Goal: Transaction & Acquisition: Purchase product/service

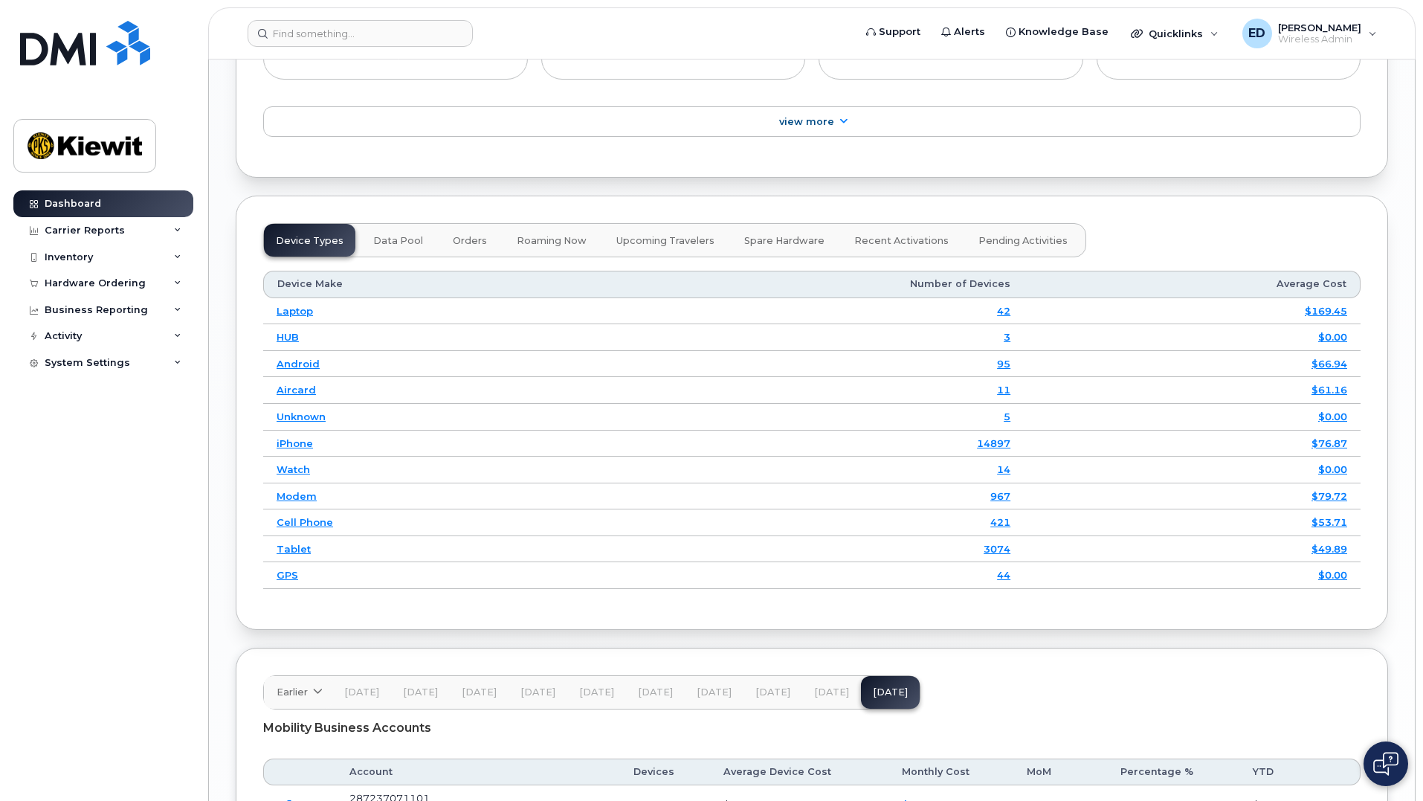
scroll to position [1687, 0]
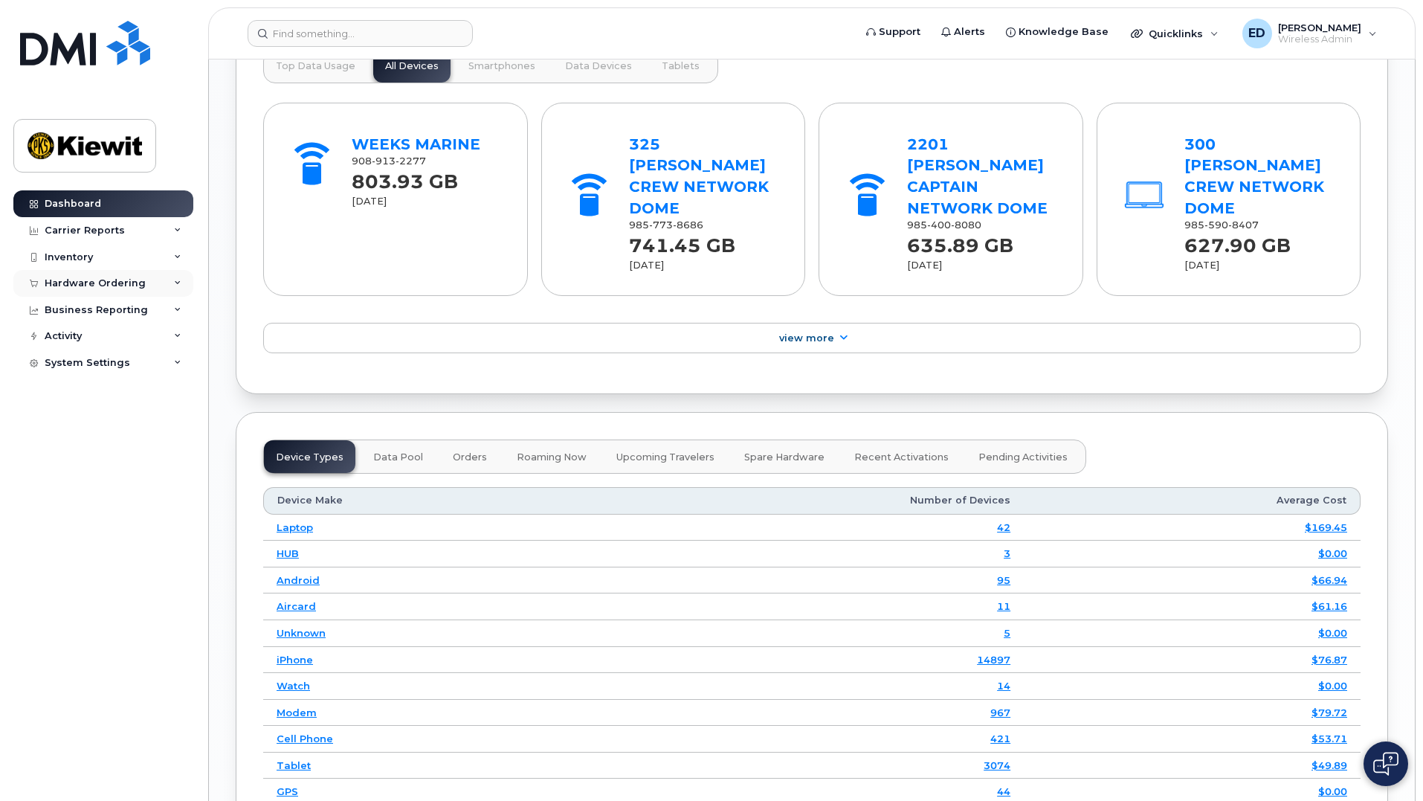
click at [173, 292] on div "Hardware Ordering" at bounding box center [103, 283] width 180 height 27
click at [106, 344] on link "Orders" at bounding box center [116, 339] width 154 height 28
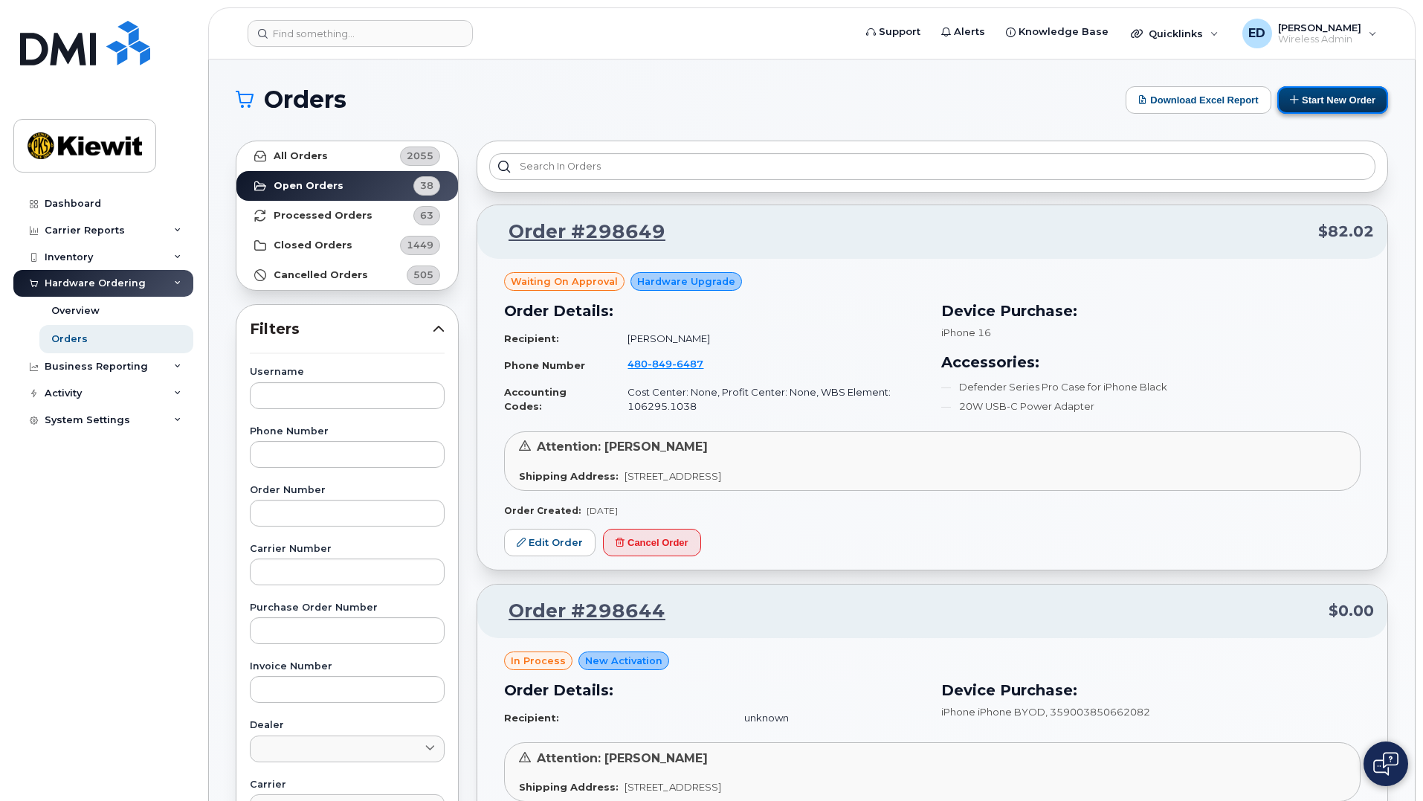
click at [1300, 97] on button "Start New Order" at bounding box center [1333, 100] width 111 height 28
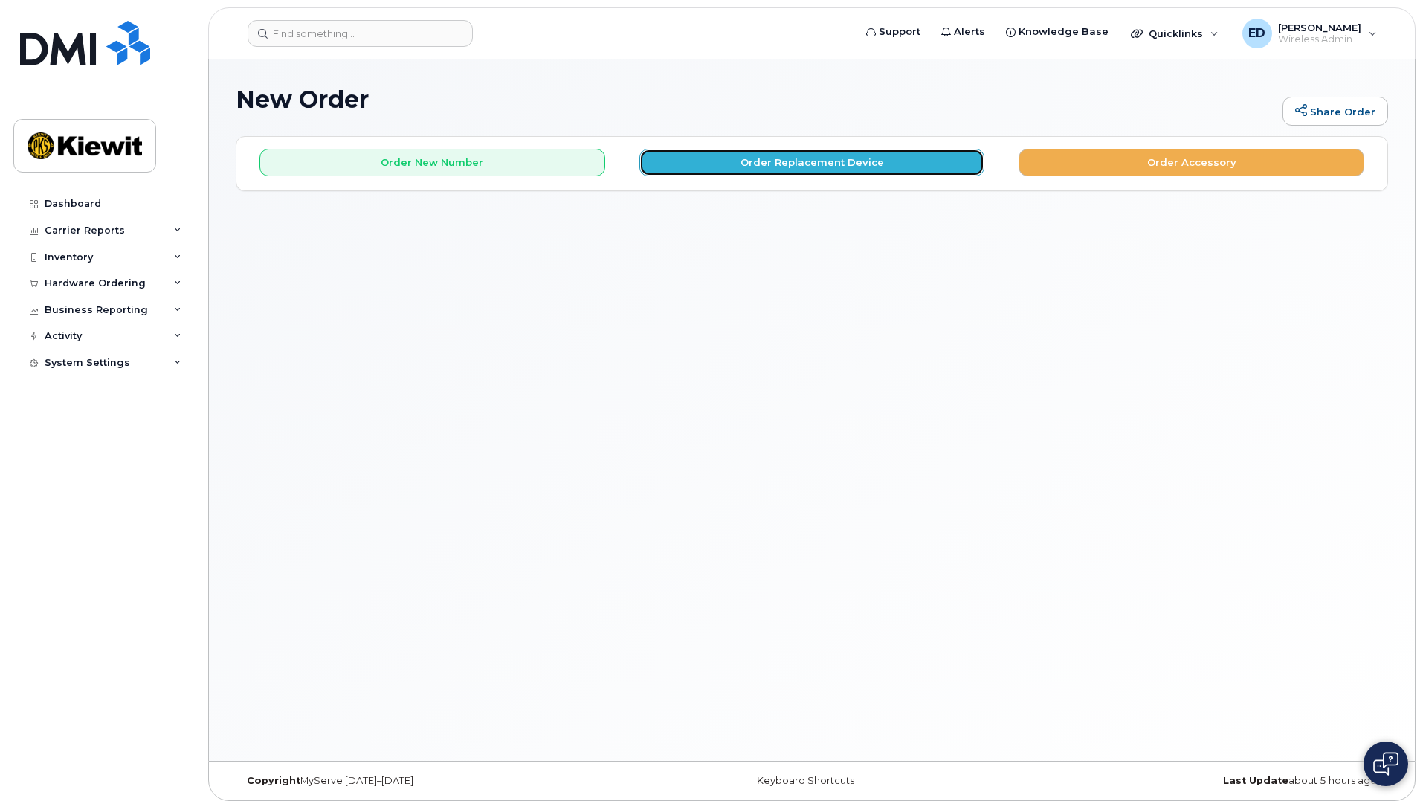
click at [827, 164] on button "Order Replacement Device" at bounding box center [813, 163] width 346 height 28
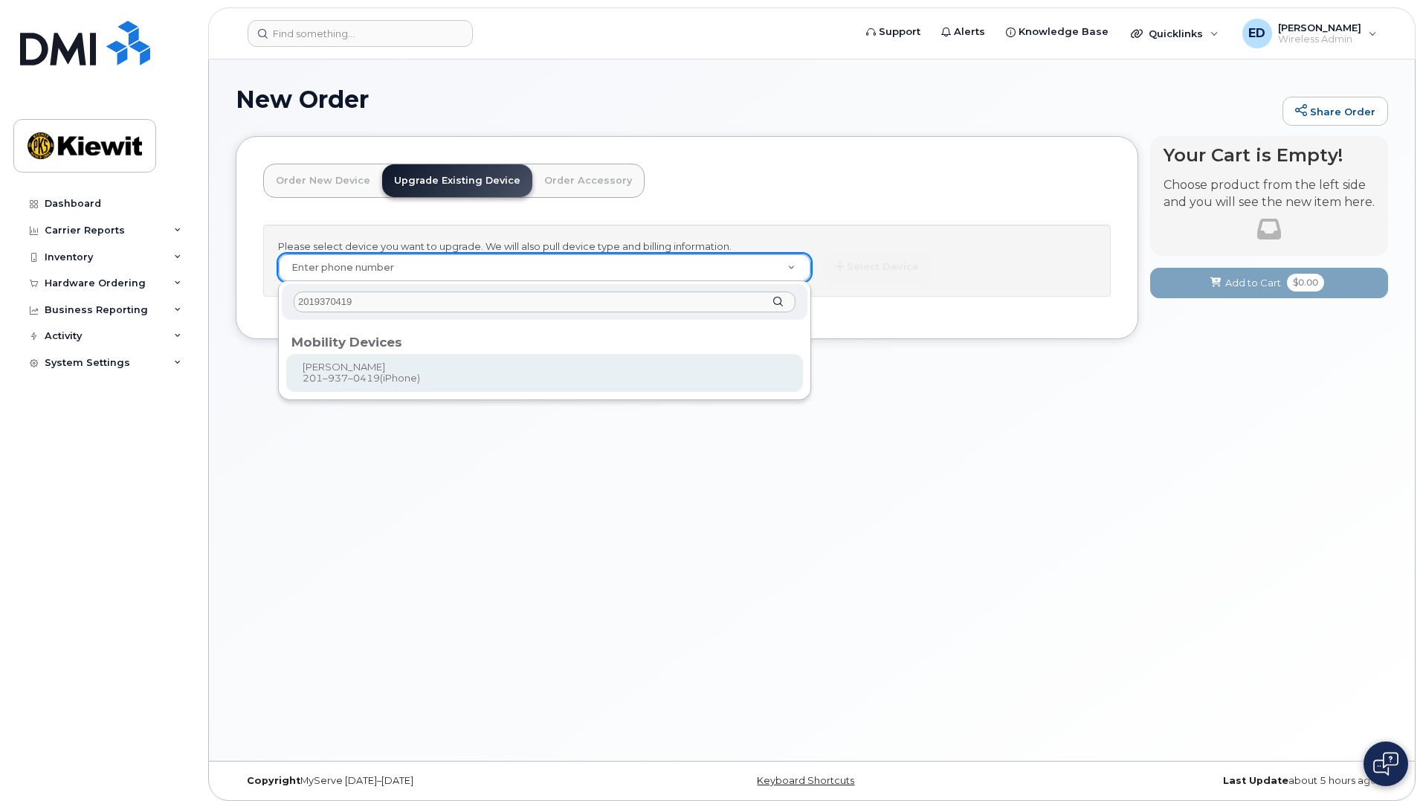
type input "2019370419"
type input "1164843"
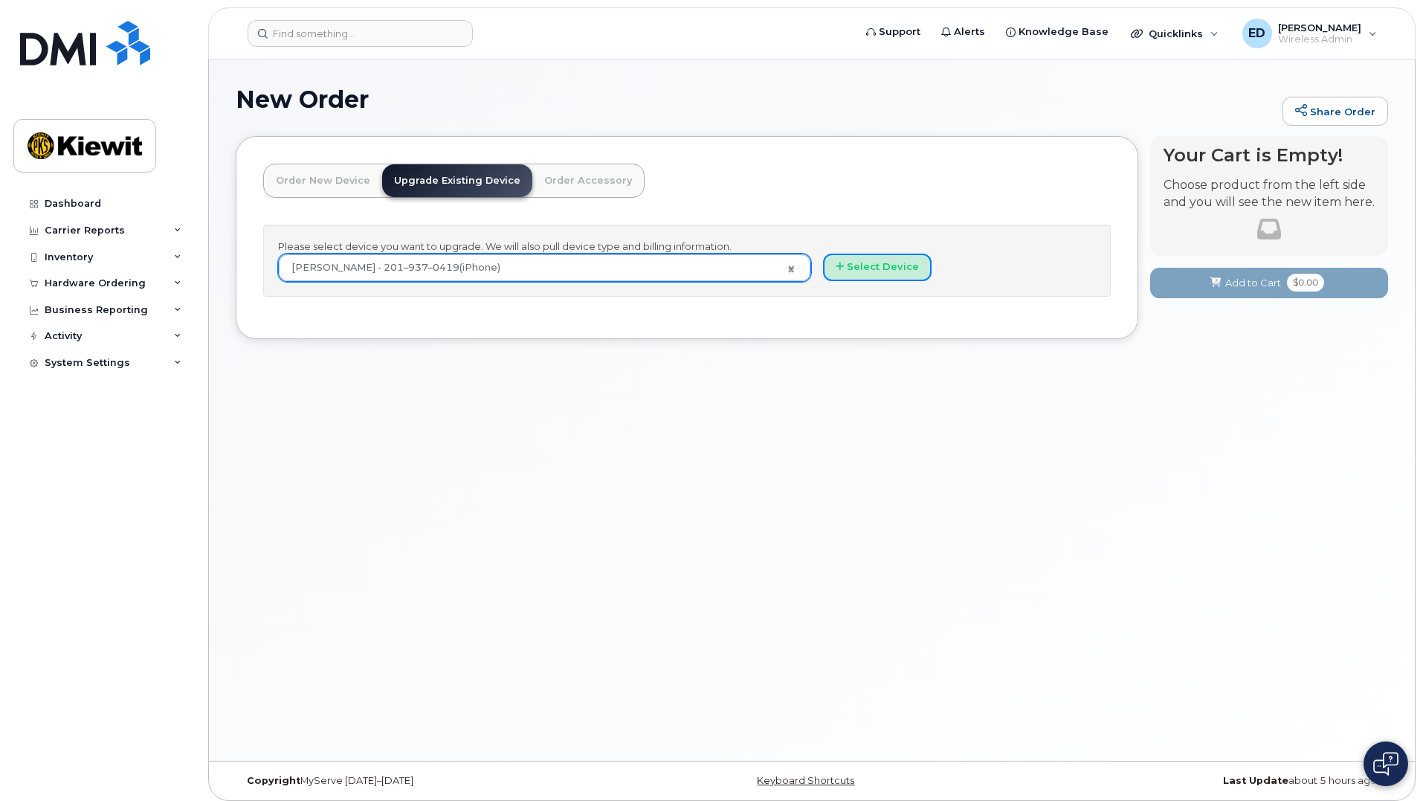
drag, startPoint x: 861, startPoint y: 270, endPoint x: 898, endPoint y: 355, distance: 92.6
click at [862, 270] on button "Select Device" at bounding box center [877, 268] width 109 height 28
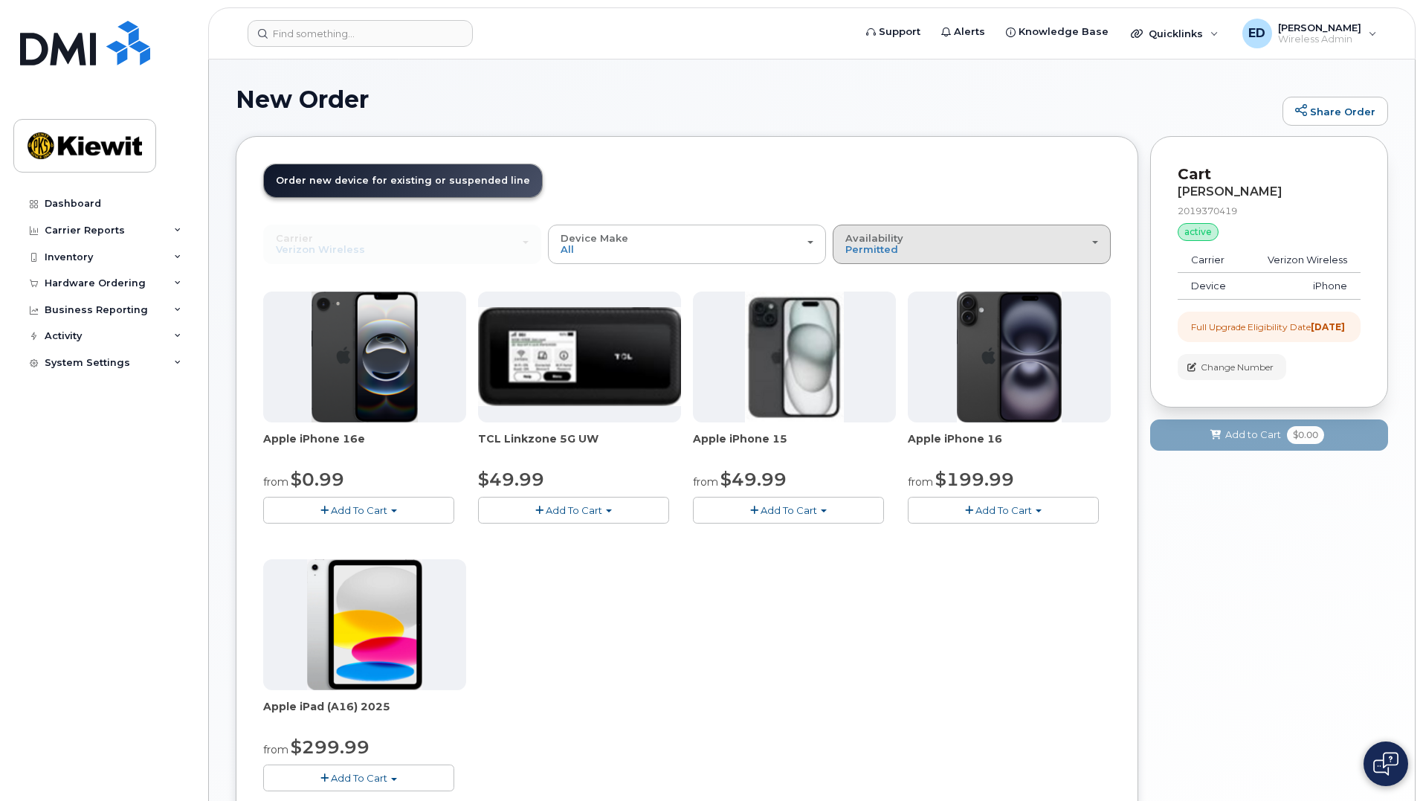
click at [933, 246] on div "Availability Permitted All" at bounding box center [972, 244] width 253 height 23
click at [862, 300] on label "All" at bounding box center [852, 303] width 31 height 18
click at [0, 0] on input "All" at bounding box center [0, 0] width 0 height 0
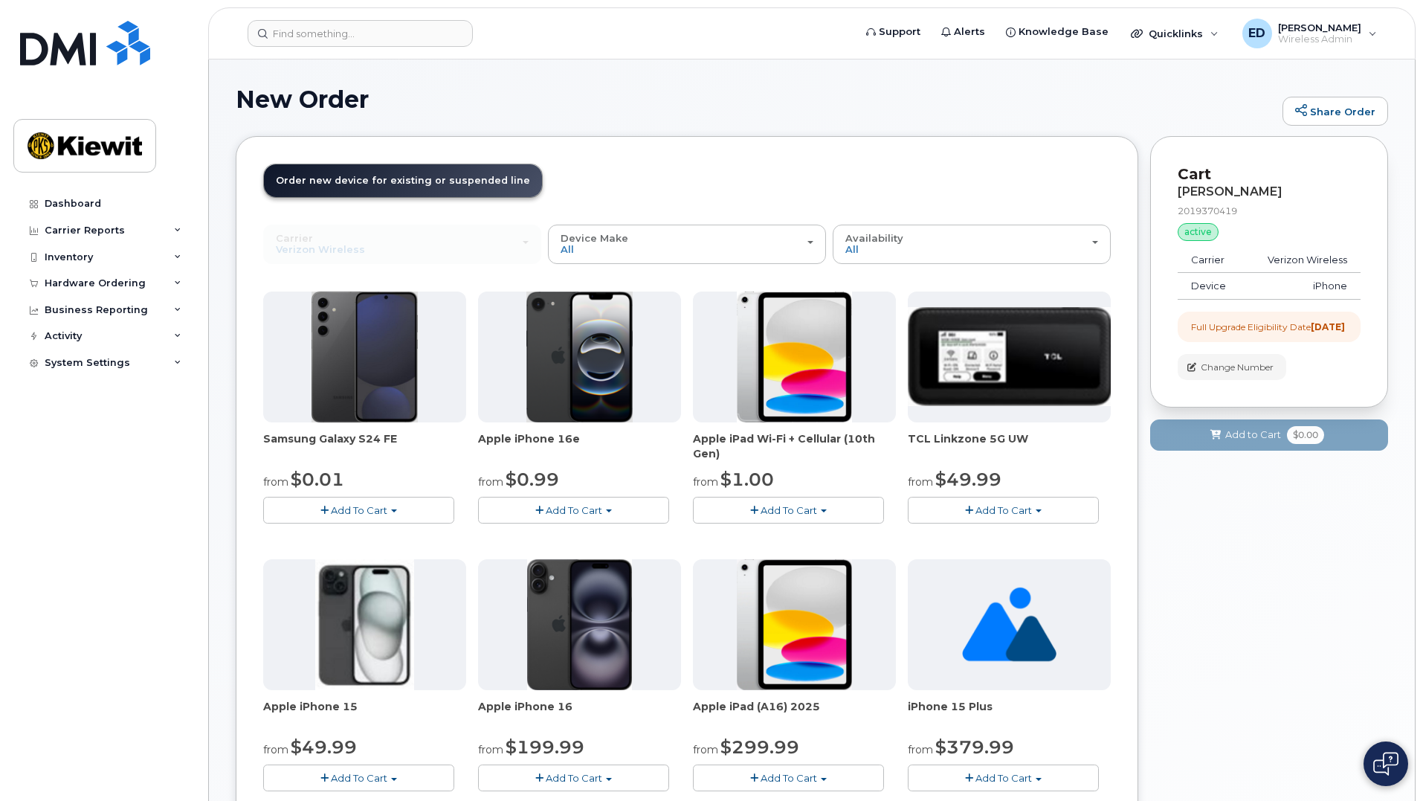
click at [593, 506] on span "Add To Cart" at bounding box center [574, 510] width 57 height 12
click at [600, 483] on div "from $0.99" at bounding box center [579, 479] width 203 height 25
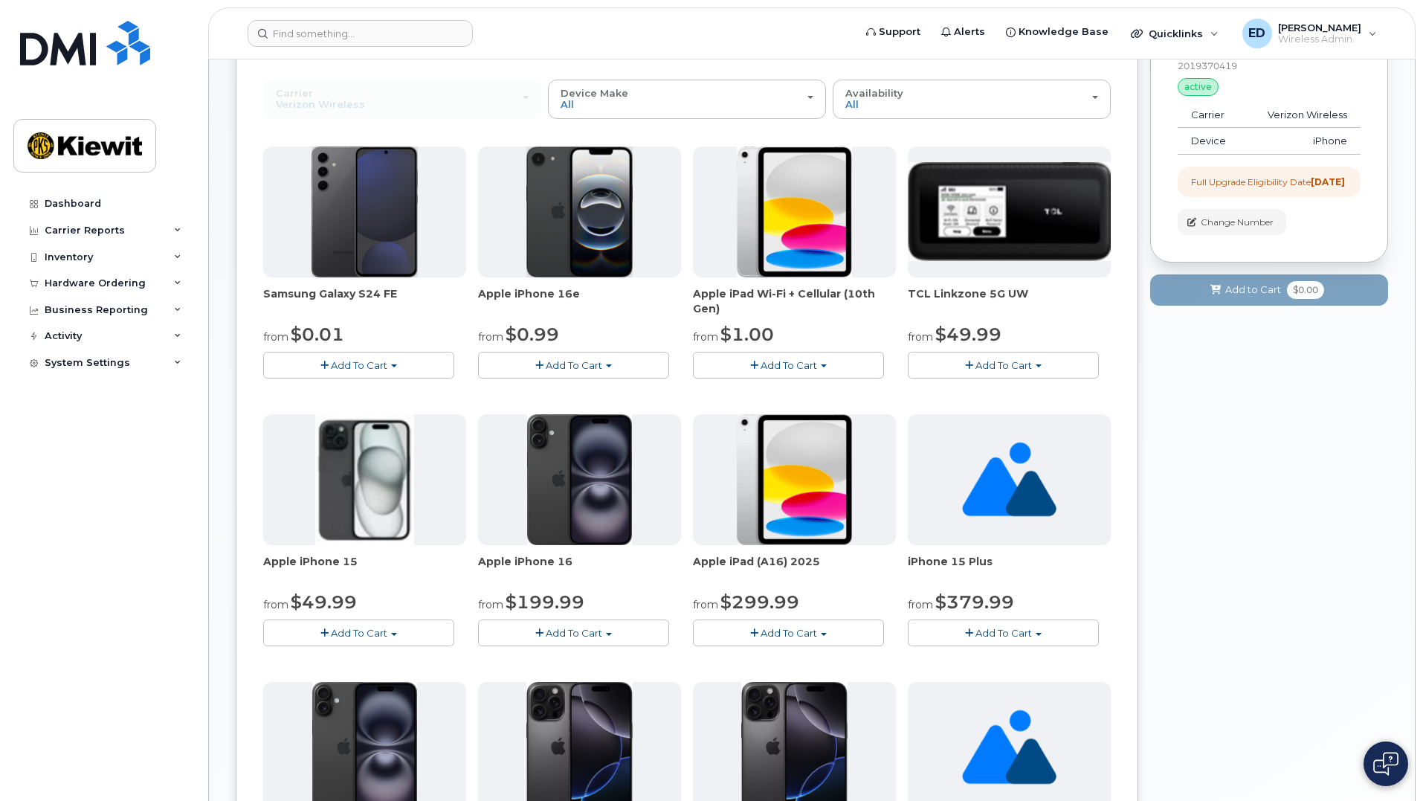
scroll to position [149, 0]
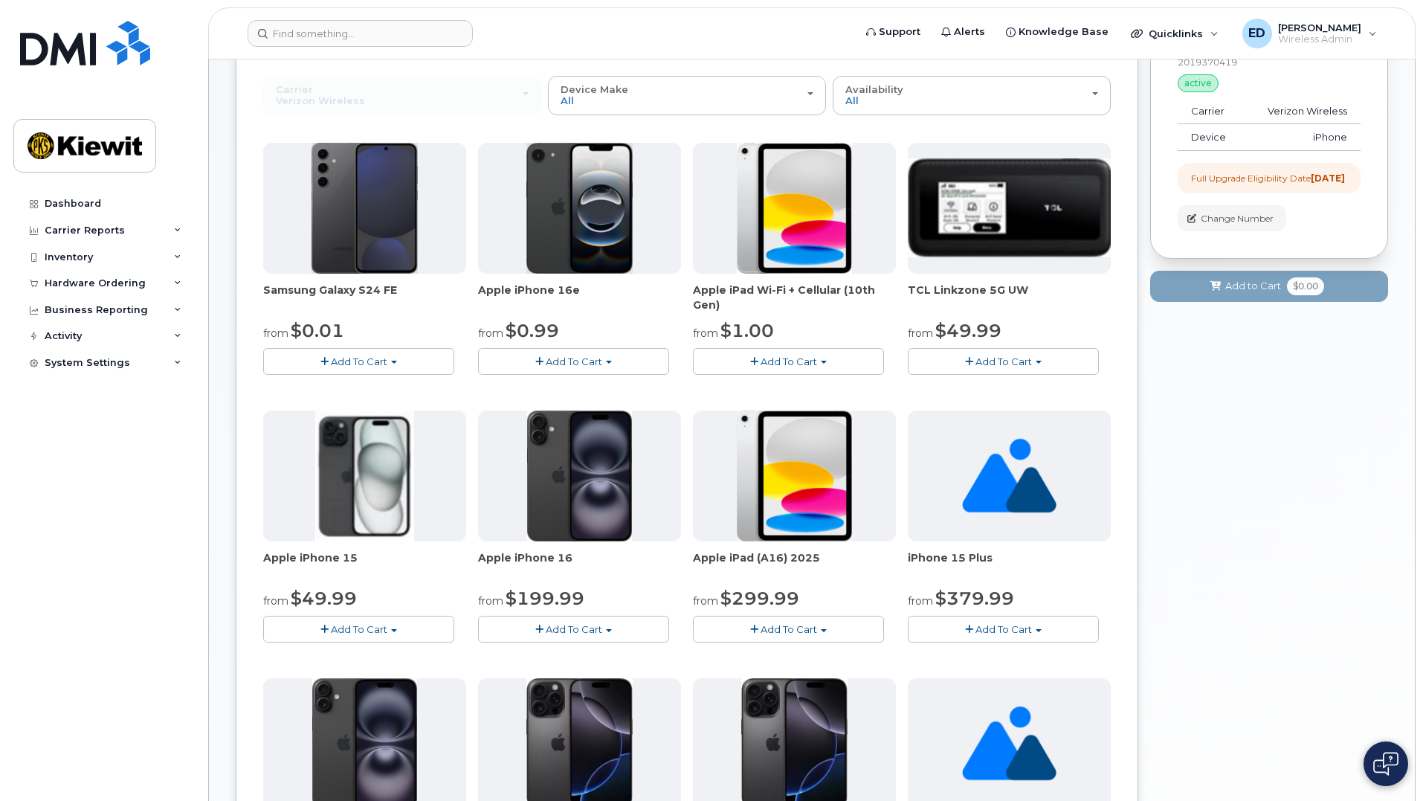
click at [593, 631] on span "Add To Cart" at bounding box center [574, 629] width 57 height 12
click at [608, 564] on span "Apple iPhone 16" at bounding box center [579, 565] width 203 height 30
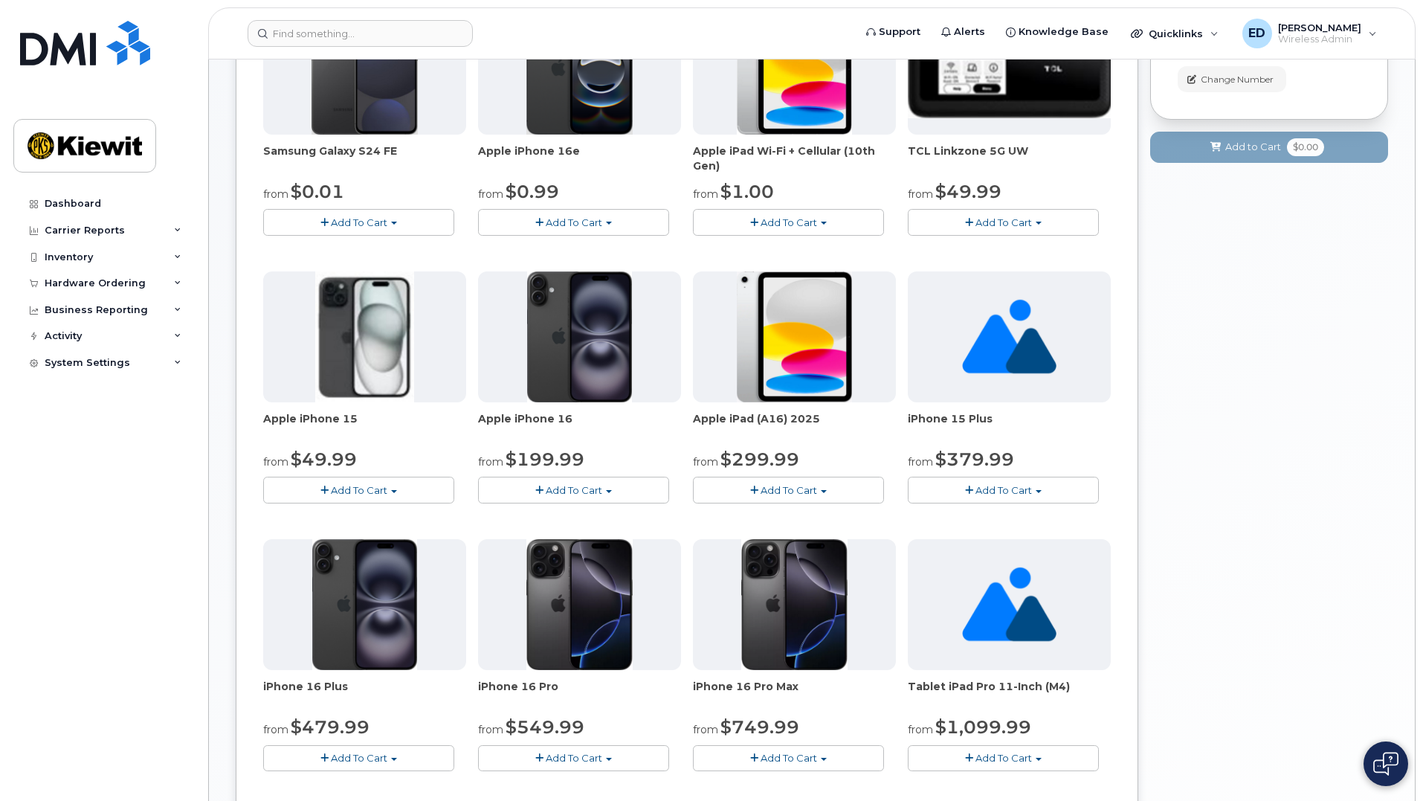
scroll to position [297, 0]
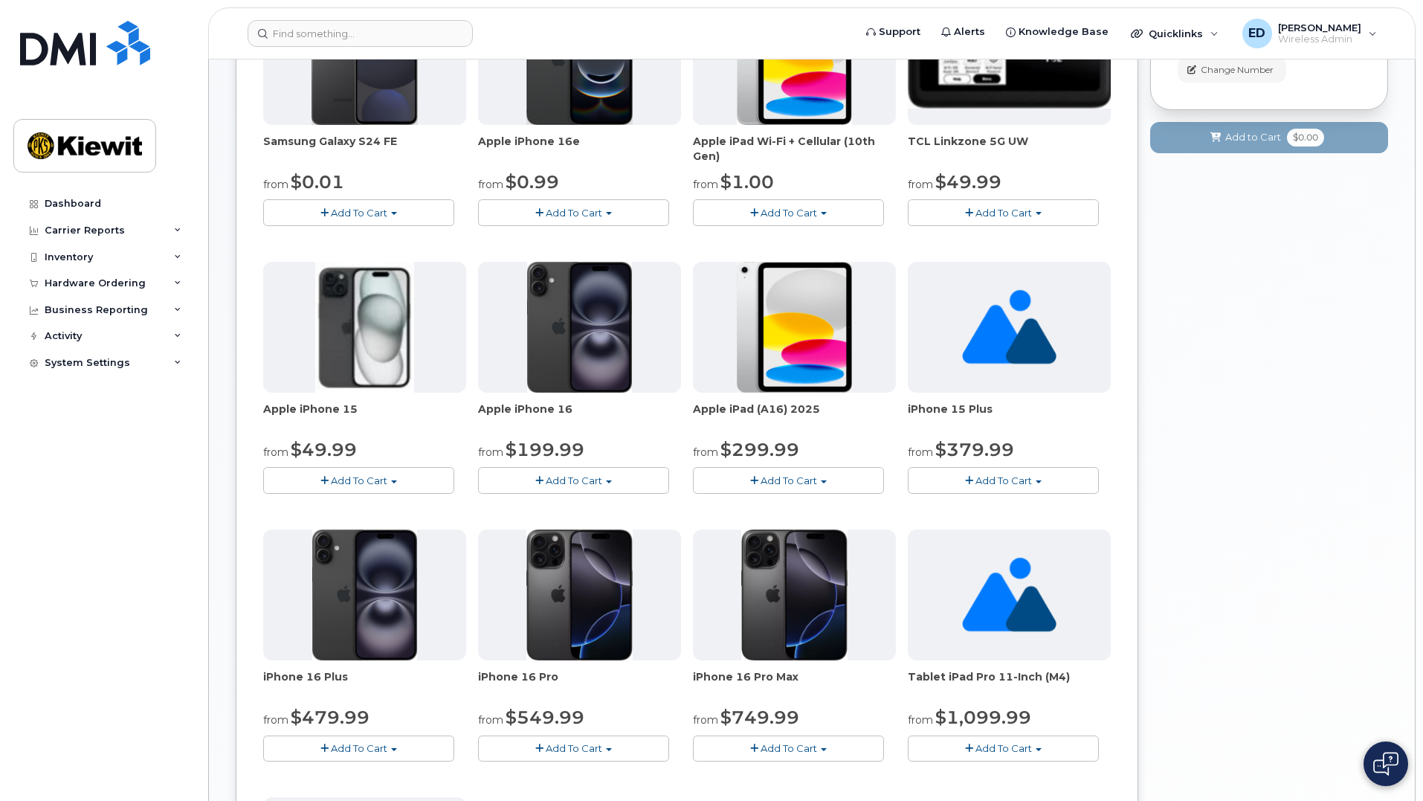
click at [374, 488] on button "Add To Cart" at bounding box center [358, 480] width 191 height 26
click at [411, 443] on div "from $49.99" at bounding box center [364, 449] width 203 height 25
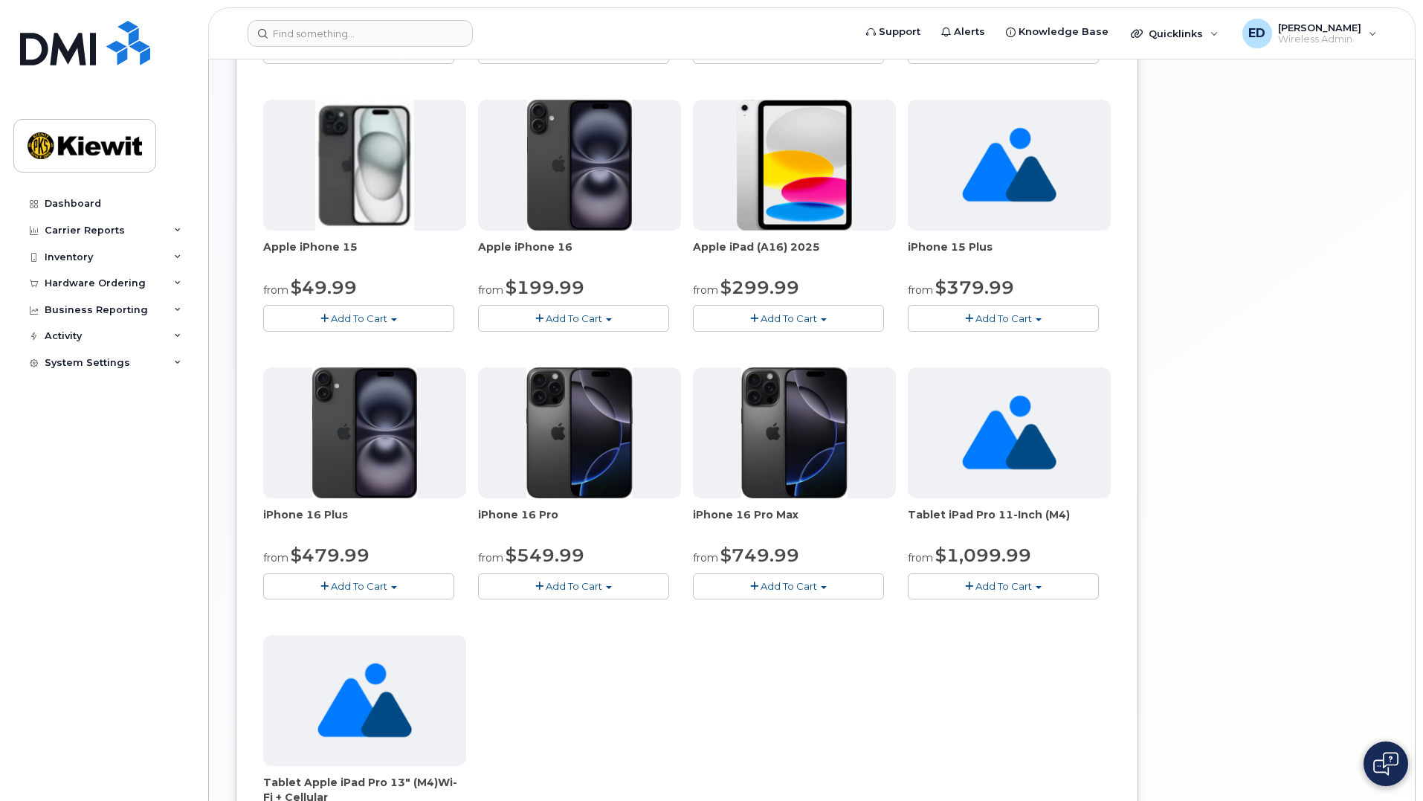
scroll to position [521, 0]
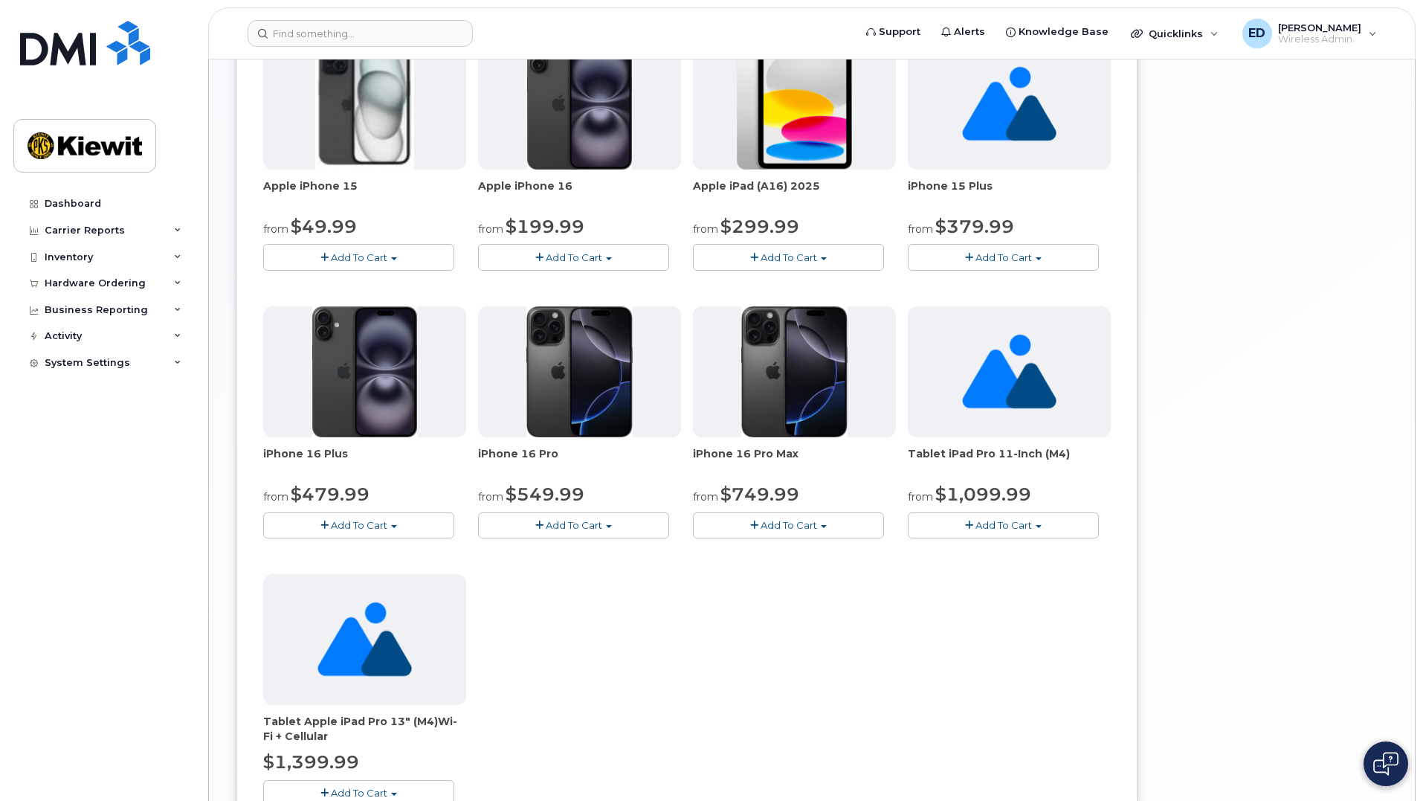
click at [382, 540] on div "Samsung Galaxy S24 FE from $0.01 Add To Cart $0.01 - 2 year Upgrade $649.99 - F…" at bounding box center [687, 300] width 848 height 1059
click at [392, 525] on span "button" at bounding box center [394, 526] width 6 height 3
click at [409, 490] on div "from $479.99" at bounding box center [364, 494] width 203 height 25
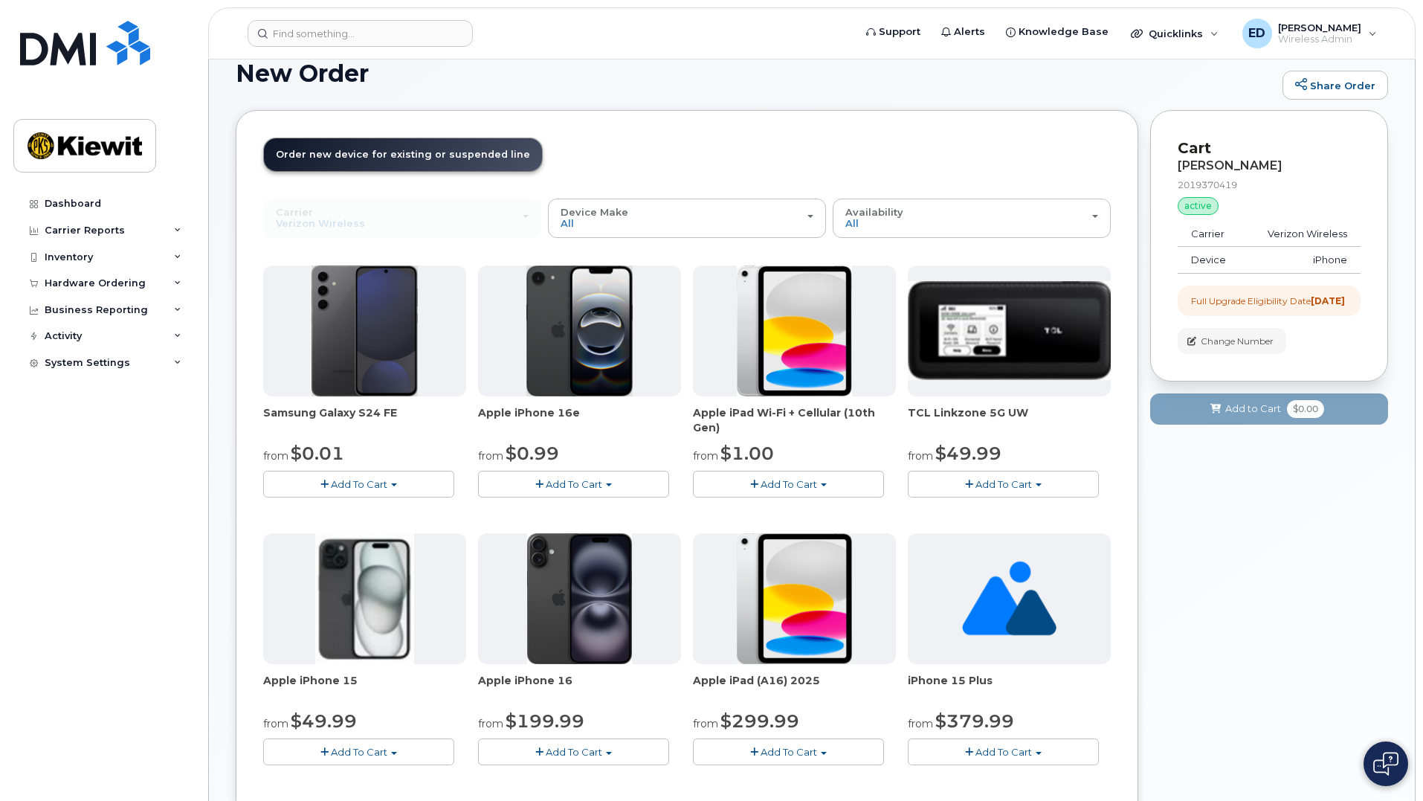
scroll to position [0, 0]
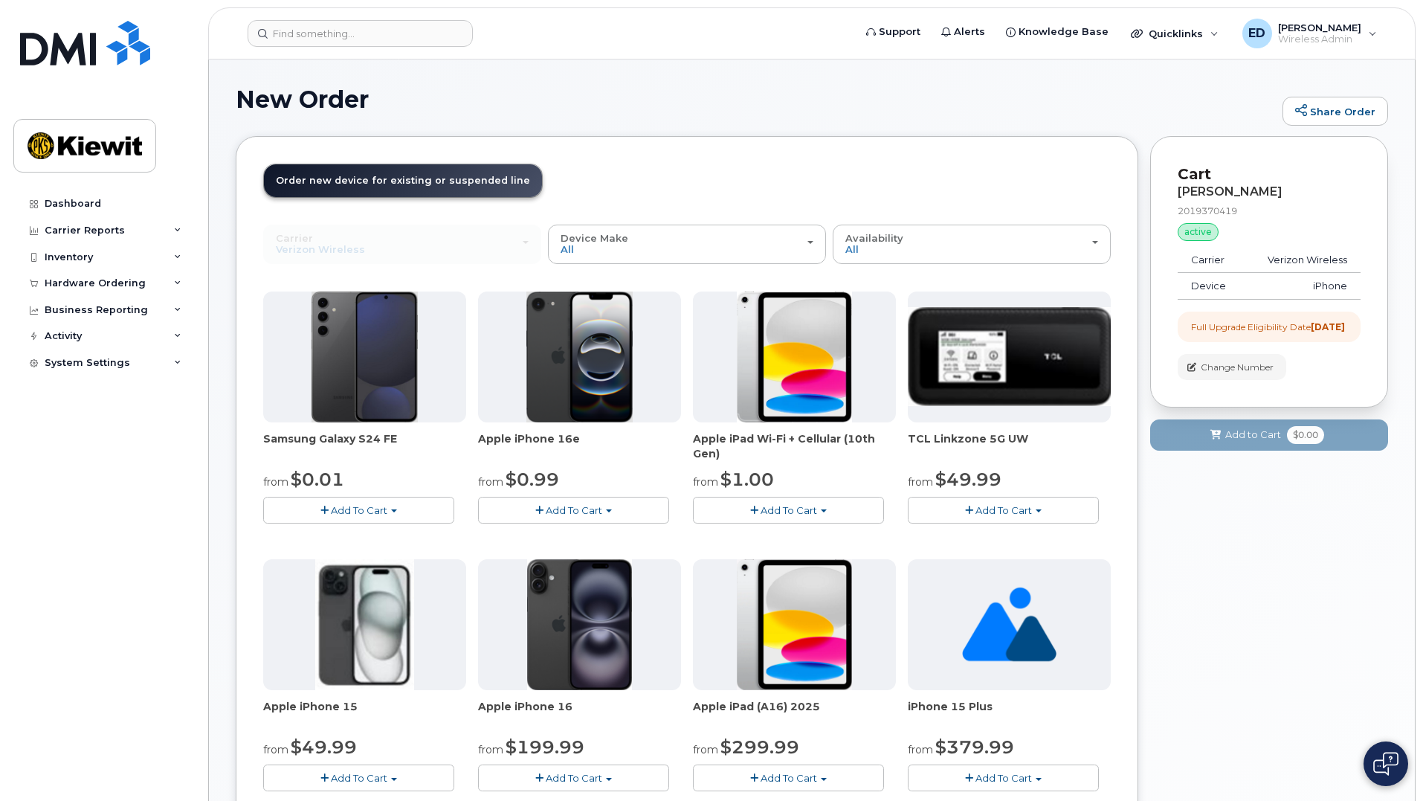
click at [356, 181] on span "Order new device for existing or suspended line" at bounding box center [403, 180] width 254 height 11
click at [899, 251] on div "Availability Permitted All" at bounding box center [972, 244] width 253 height 23
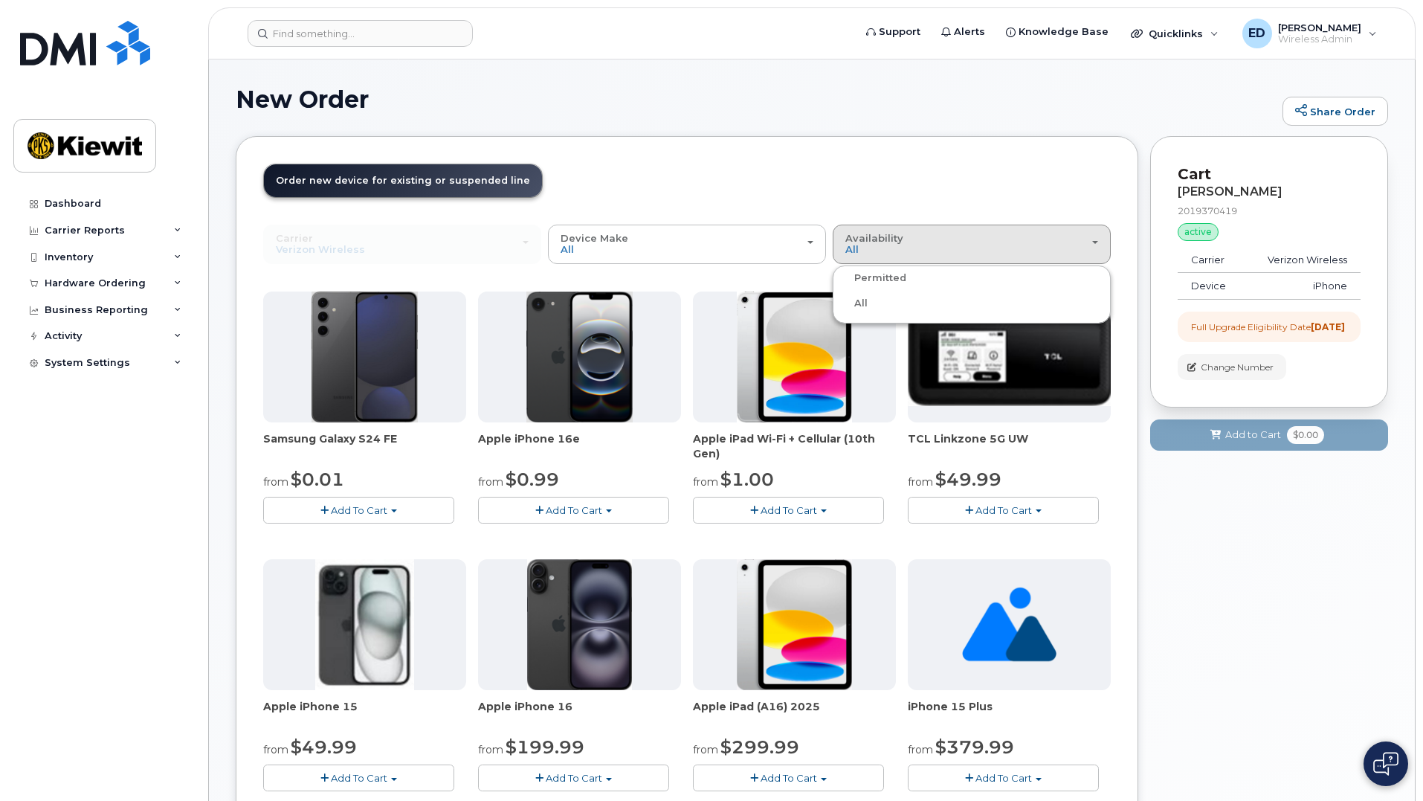
click at [892, 274] on label "Permitted" at bounding box center [872, 278] width 70 height 18
click at [0, 0] on input "Permitted" at bounding box center [0, 0] width 0 height 0
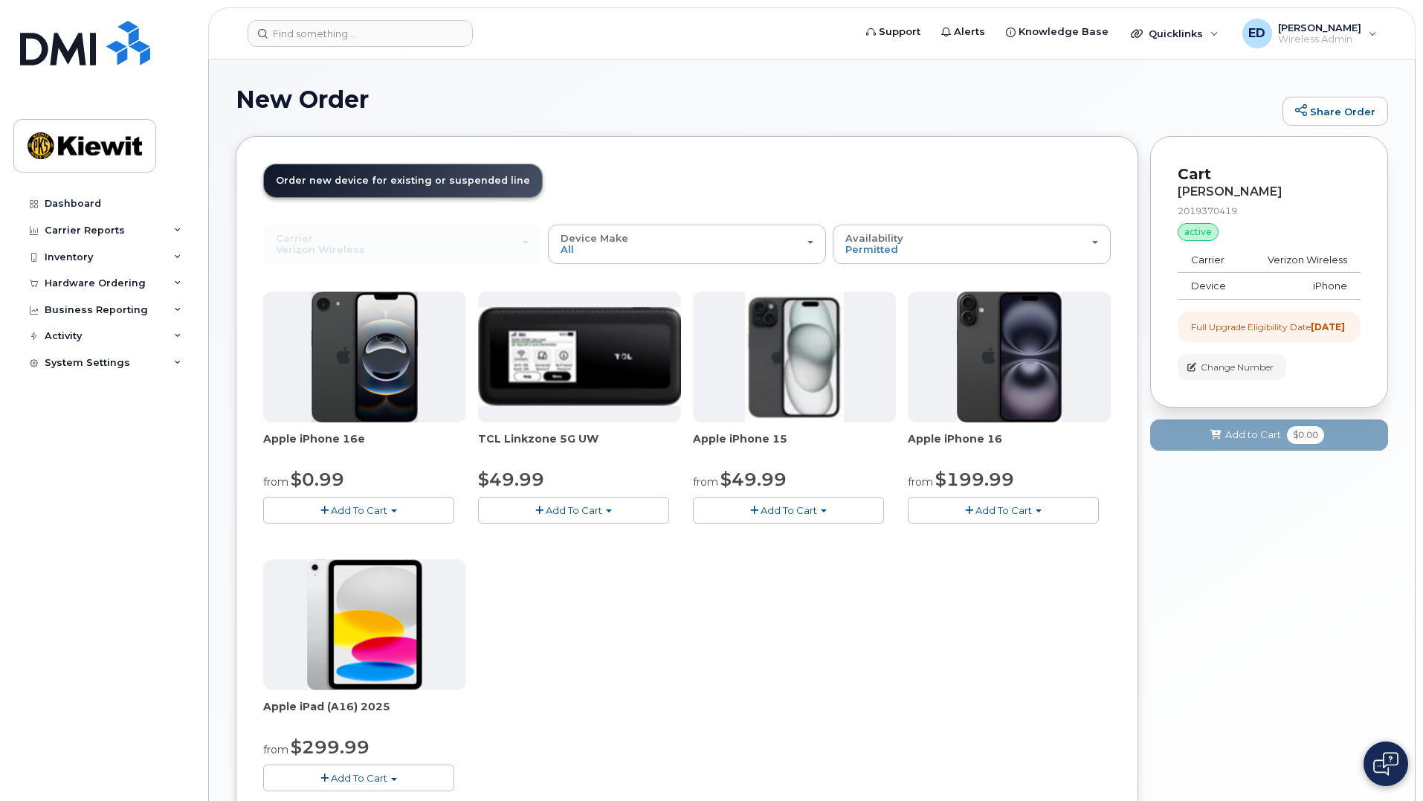
click at [679, 615] on div "Apple iPhone 16e from $0.99 Add To Cart $0.99 - 2 Year Upgrade (128GB) $599.99 …" at bounding box center [687, 554] width 848 height 524
click at [576, 115] on div "New Order Share Order" at bounding box center [812, 111] width 1153 height 50
